Goal: Task Accomplishment & Management: Manage account settings

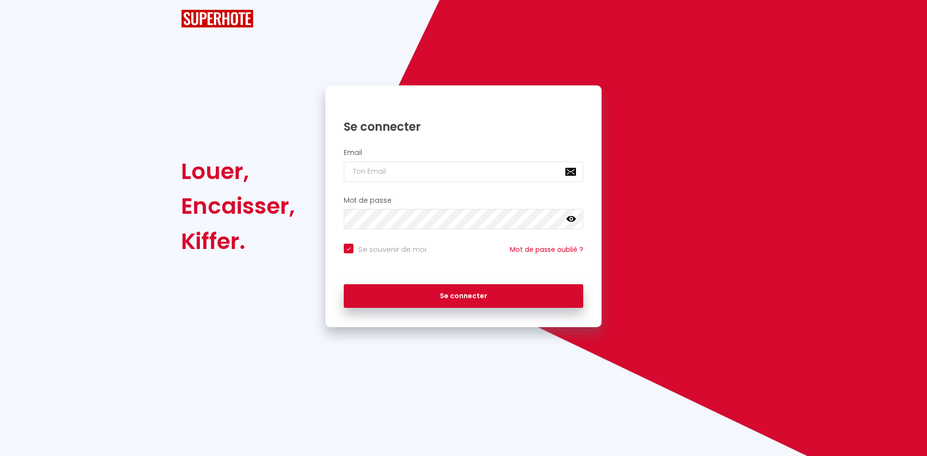
checkbox input "true"
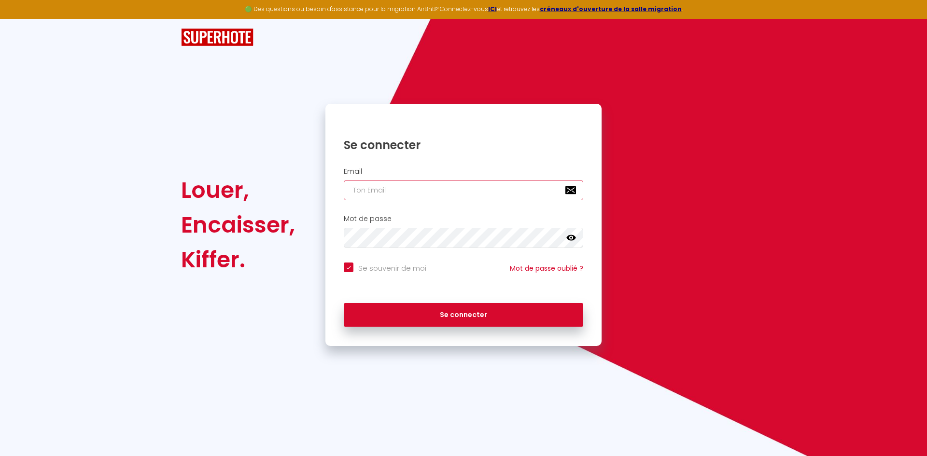
click at [400, 195] on input "email" at bounding box center [463, 190] width 239 height 20
type input "fra.hiault@gmail.com"
click at [440, 328] on div "Se connecter" at bounding box center [463, 314] width 276 height 43
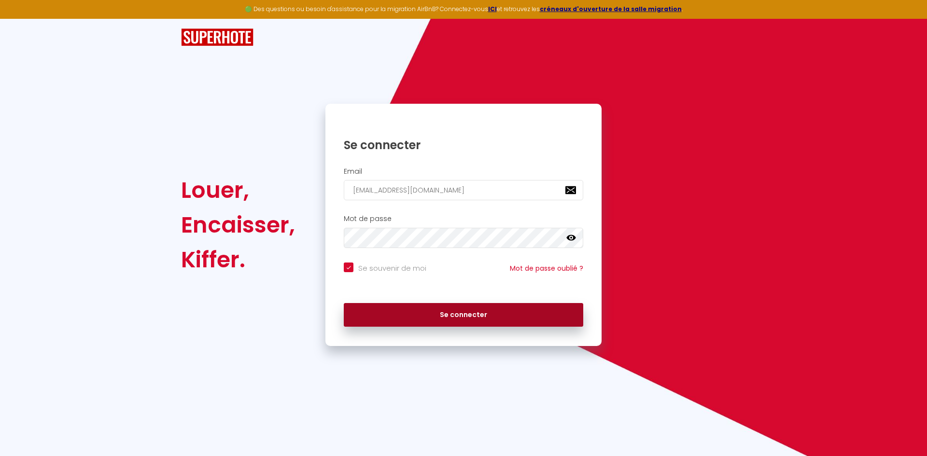
click at [438, 320] on button "Se connecter" at bounding box center [463, 315] width 239 height 24
click at [452, 308] on button "Se connecter" at bounding box center [463, 315] width 239 height 24
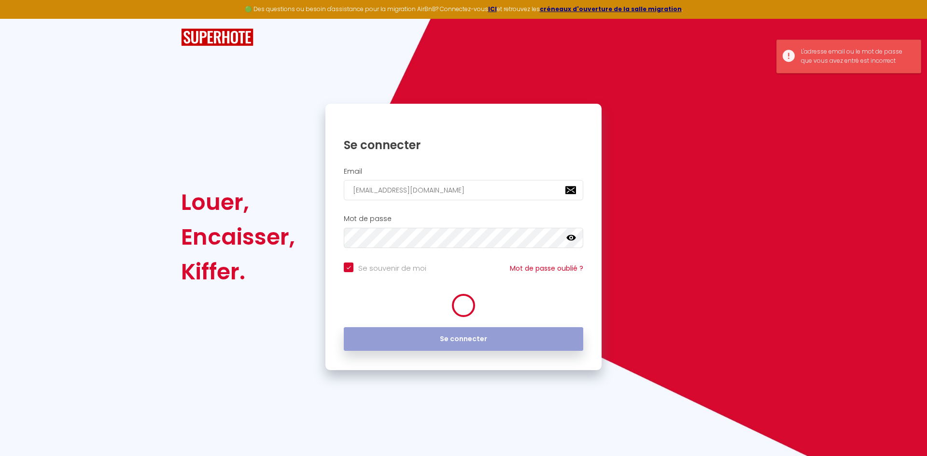
click at [452, 327] on button "Se connecter" at bounding box center [463, 339] width 239 height 24
checkbox input "true"
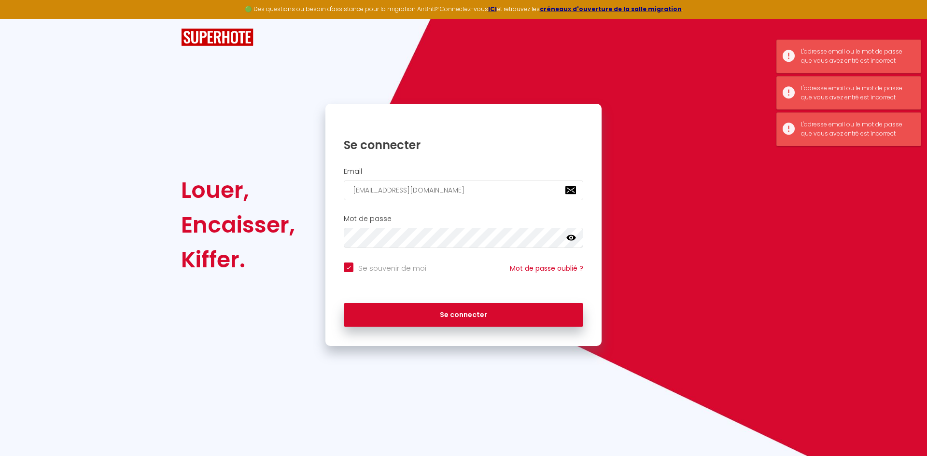
click at [189, 45] on img at bounding box center [217, 37] width 72 height 18
